Goal: Transaction & Acquisition: Purchase product/service

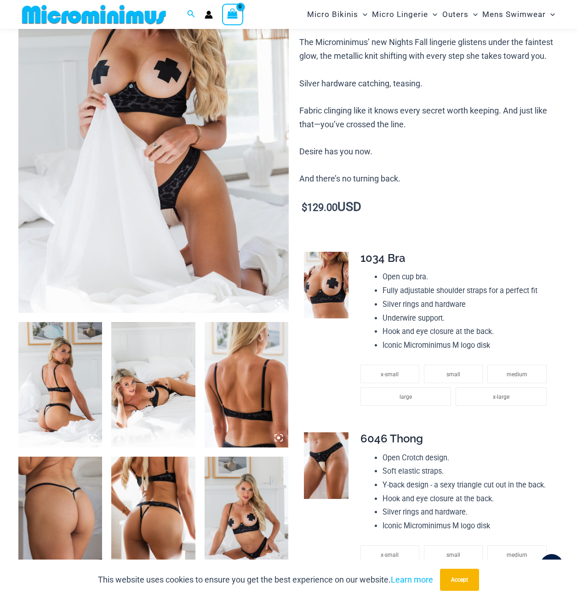
scroll to position [175, 0]
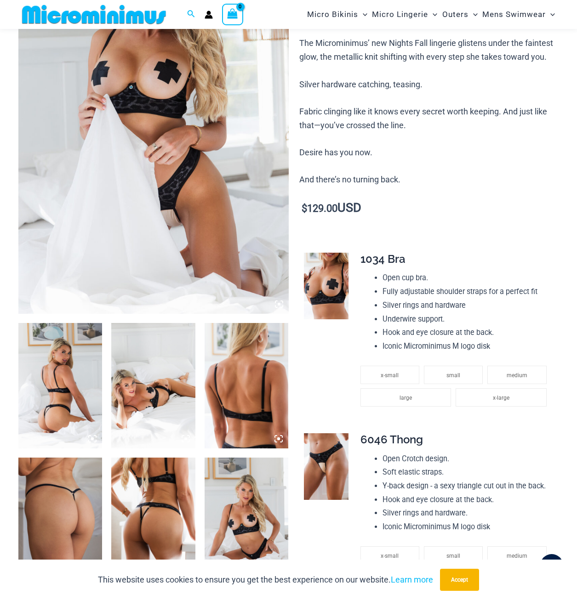
click at [313, 481] on img at bounding box center [326, 466] width 45 height 67
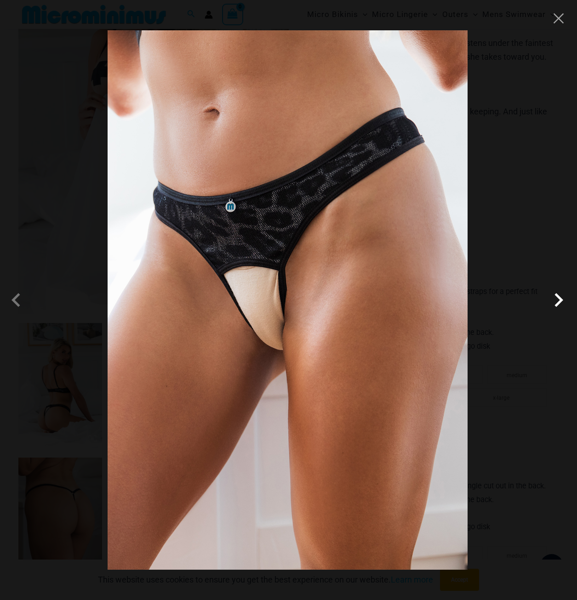
click at [561, 299] on span at bounding box center [558, 300] width 28 height 28
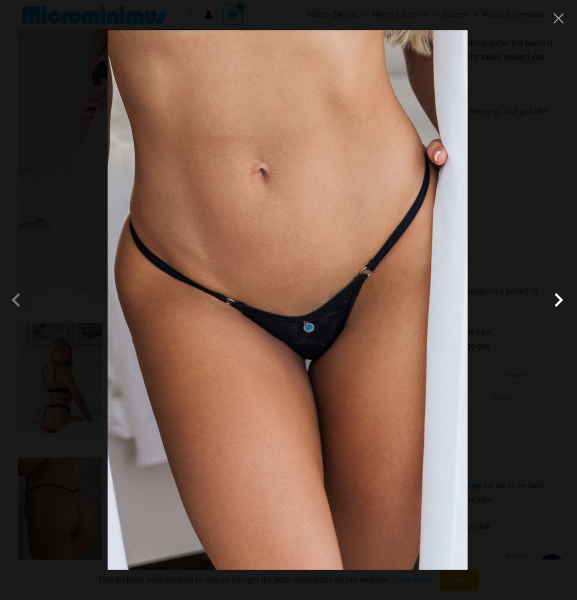
click at [561, 299] on span at bounding box center [558, 300] width 28 height 28
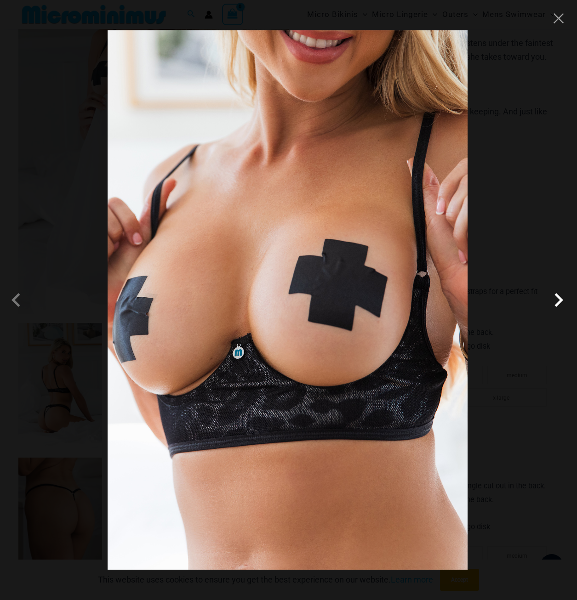
click at [561, 299] on span at bounding box center [558, 300] width 28 height 28
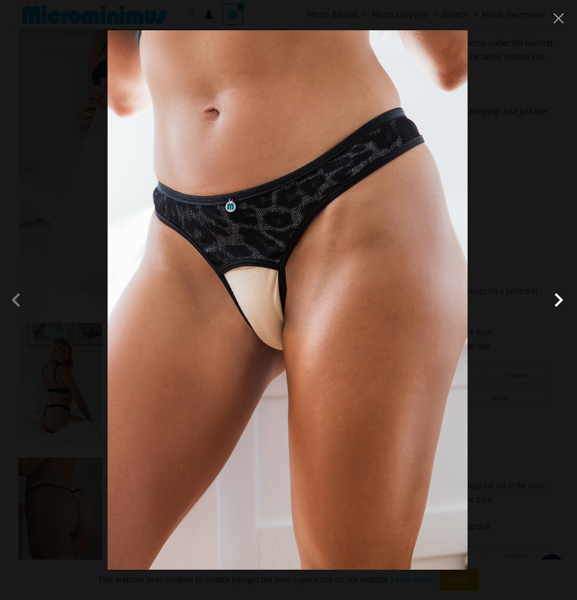
click at [561, 299] on span at bounding box center [558, 300] width 28 height 28
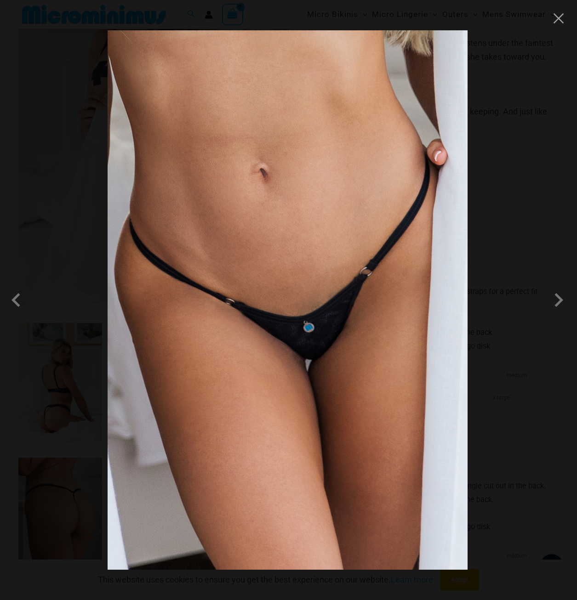
click at [553, 28] on div at bounding box center [288, 300] width 577 height 600
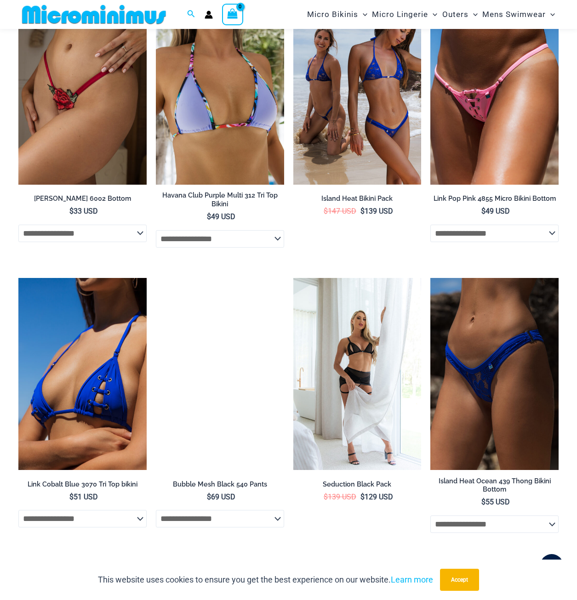
scroll to position [1508, 0]
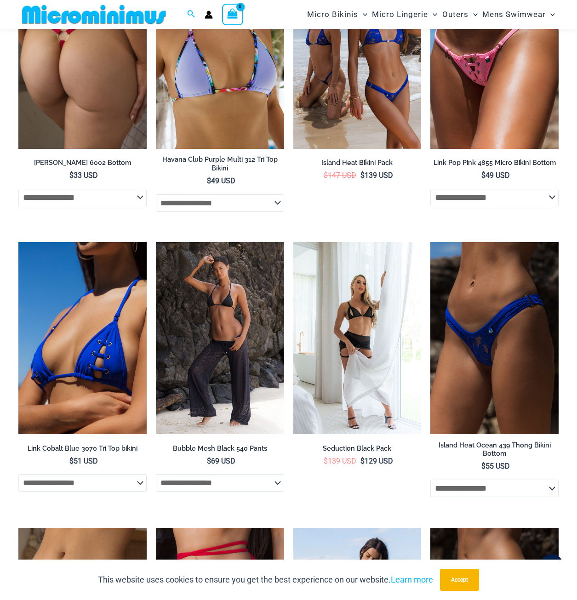
click at [77, 135] on img at bounding box center [82, 53] width 128 height 192
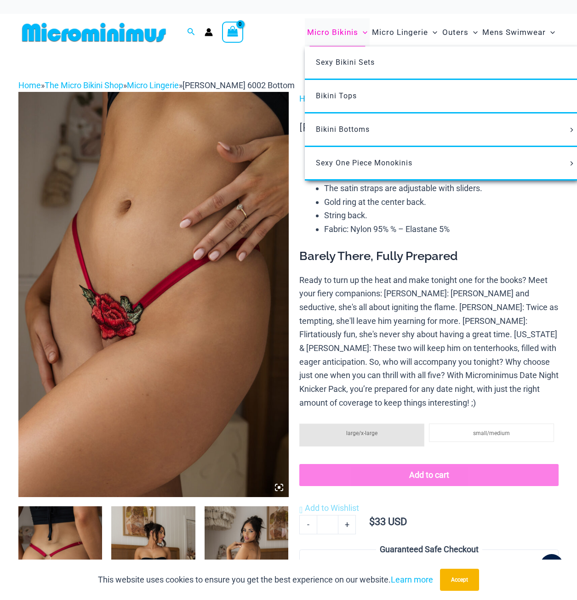
click at [323, 35] on span "Micro Bikinis" at bounding box center [332, 32] width 51 height 23
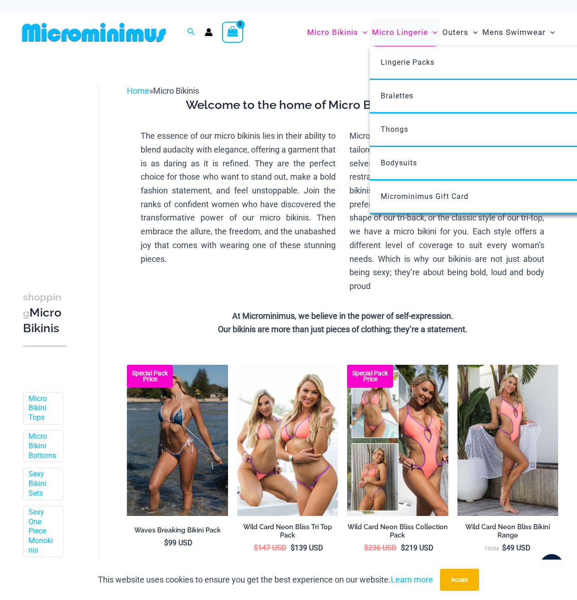
click at [406, 29] on span "Micro Lingerie" at bounding box center [400, 32] width 56 height 23
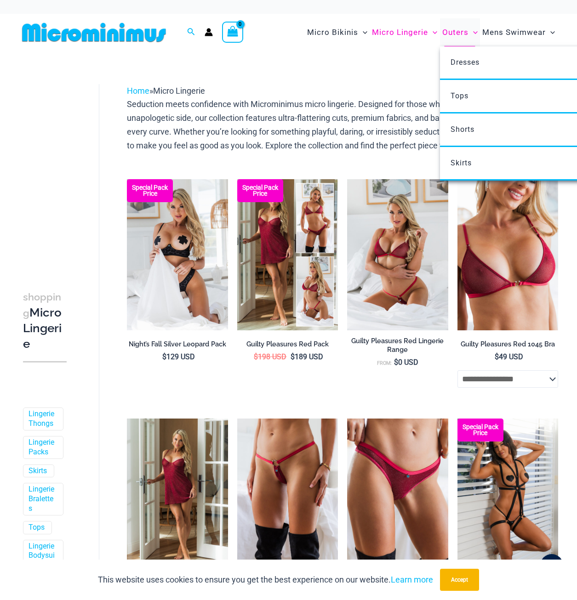
click at [444, 29] on span "Outers" at bounding box center [455, 32] width 26 height 23
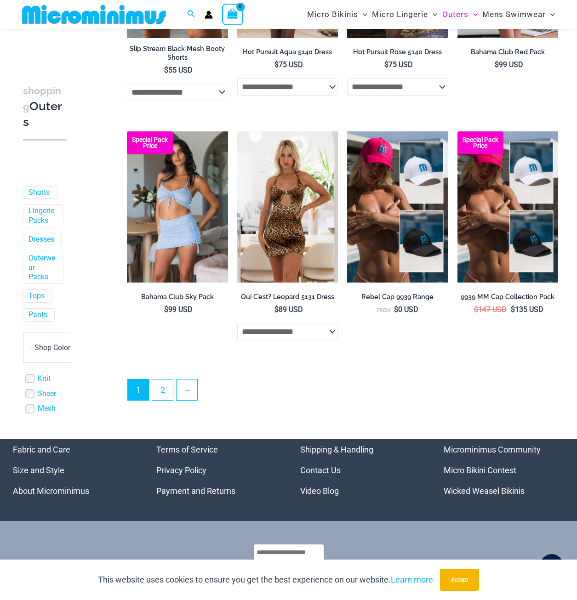
scroll to position [1811, 0]
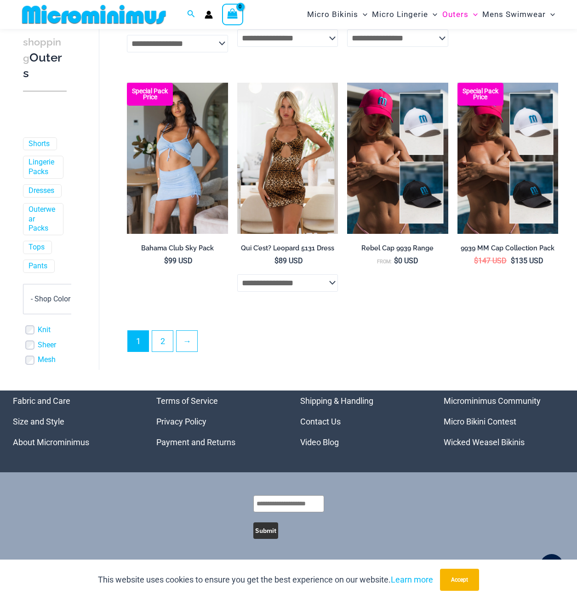
click at [453, 440] on link "Wicked Weasel Bikinis" at bounding box center [483, 442] width 81 height 10
